Goal: Task Accomplishment & Management: Use online tool/utility

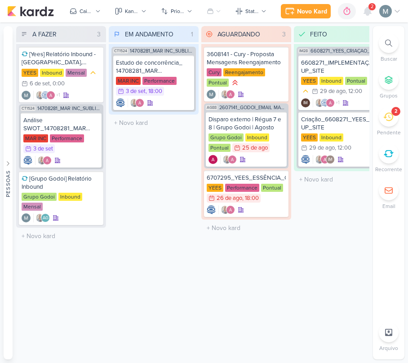
click at [396, 117] on div "2" at bounding box center [389, 117] width 20 height 20
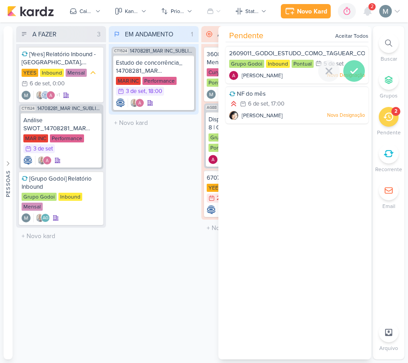
click at [355, 75] on icon at bounding box center [354, 71] width 11 height 11
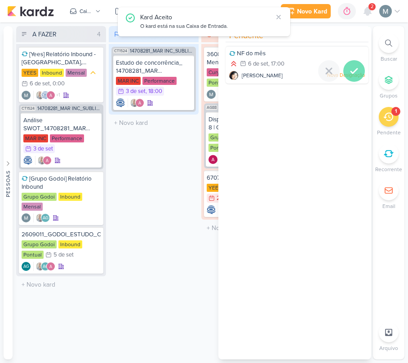
click at [349, 75] on icon at bounding box center [354, 71] width 11 height 11
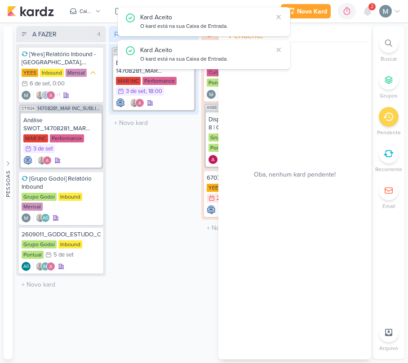
click at [133, 231] on div "EM ANDAMENTO 1 Mover Para Esquerda Mover Para Direita [GEOGRAPHIC_DATA] CT1524 …" at bounding box center [154, 192] width 90 height 333
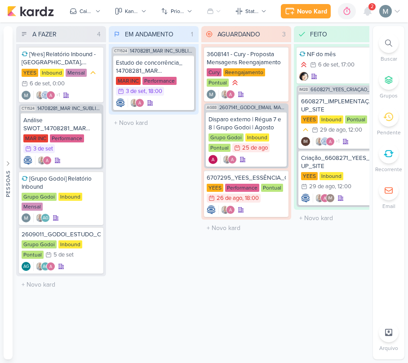
click at [376, 15] on div "Novo Kard Ctrl + k 0h0m Sessão desligada... Hoje 0h0m Semana 0h0m Mês 0h0m Nenh…" at bounding box center [341, 11] width 120 height 16
click at [369, 13] on icon at bounding box center [367, 11] width 7 height 8
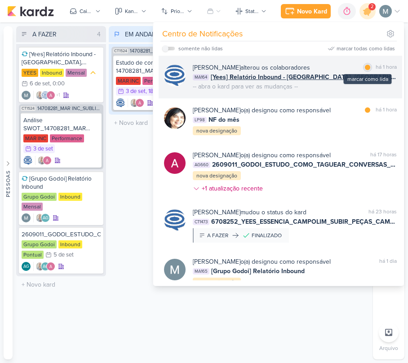
click at [364, 71] on div "marcar como lida" at bounding box center [367, 67] width 9 height 9
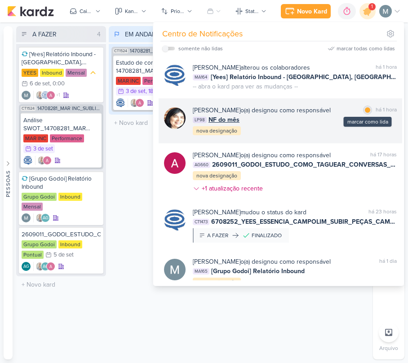
click at [365, 112] on div at bounding box center [367, 109] width 5 height 5
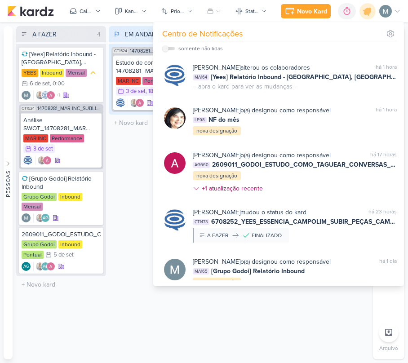
click at [135, 146] on div "EM ANDAMENTO 1 Mover Para Esquerda Mover Para Direita [GEOGRAPHIC_DATA] CT1524 …" at bounding box center [154, 192] width 90 height 333
